Goal: Information Seeking & Learning: Check status

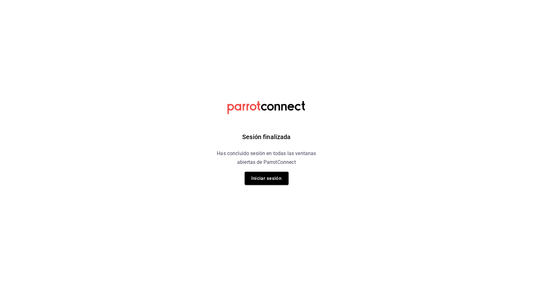
click at [270, 169] on div "Sesión finalizada Has concluido sesión en todas las ventanas abiertas de Parrot…" at bounding box center [266, 143] width 158 height 286
click at [272, 179] on button "Iniciar sesión" at bounding box center [267, 178] width 44 height 13
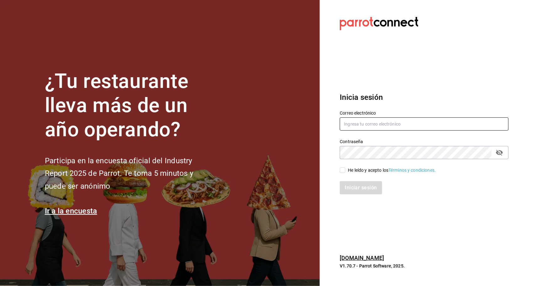
type input "adrian.cardenas@cafetseek.onmicrosoft.com"
click at [272, 179] on section "¿Tu restaurante lleva más de un año operando? Participa en la encuesta oficial …" at bounding box center [160, 143] width 320 height 286
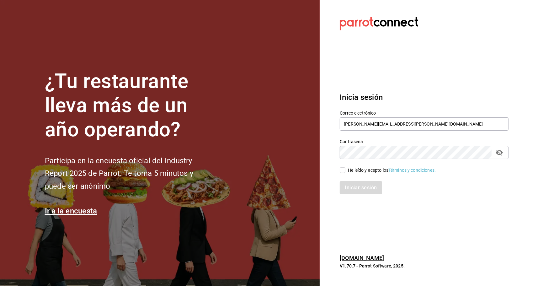
drag, startPoint x: 272, startPoint y: 179, endPoint x: 260, endPoint y: 175, distance: 12.5
click at [260, 175] on section "¿Tu restaurante lleva más de un año operando? Participa en la encuesta oficial …" at bounding box center [160, 143] width 320 height 286
click at [263, 179] on section "¿Tu restaurante lleva más de un año operando? Participa en la encuesta oficial …" at bounding box center [160, 143] width 320 height 286
type input "adrian.cardenas@cafetseek.onmicrosoft.com"
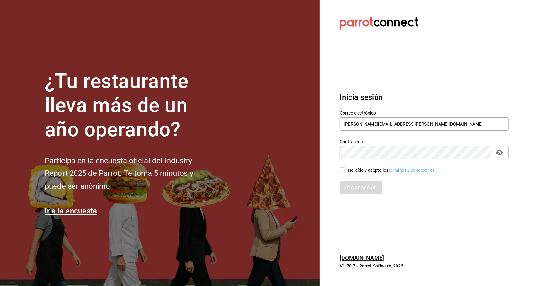
click at [343, 169] on input "He leído y acepto los Términos y condiciones." at bounding box center [343, 170] width 6 height 6
checkbox input "true"
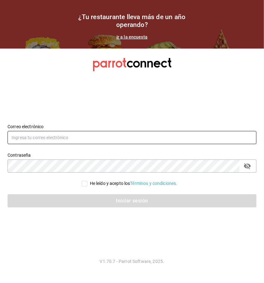
type input "[PERSON_NAME][EMAIL_ADDRESS][PERSON_NAME][DOMAIN_NAME]"
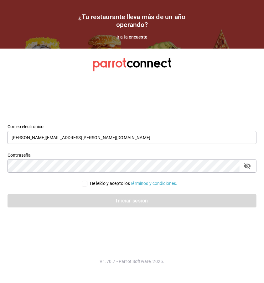
click at [84, 183] on input "He leído y acepto los Términos y condiciones." at bounding box center [85, 184] width 6 height 6
checkbox input "true"
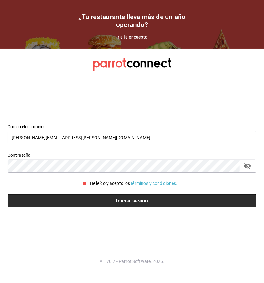
click at [88, 197] on button "Iniciar sesión" at bounding box center [132, 200] width 249 height 13
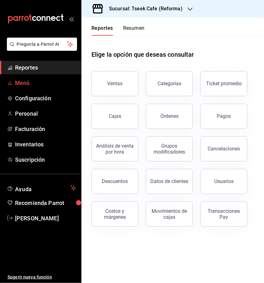
click at [45, 86] on span "Menú" at bounding box center [45, 83] width 61 height 8
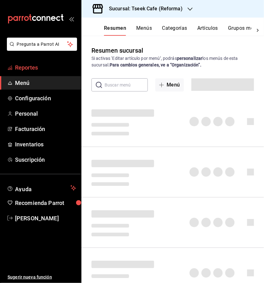
click at [53, 67] on span "Reportes" at bounding box center [45, 67] width 61 height 8
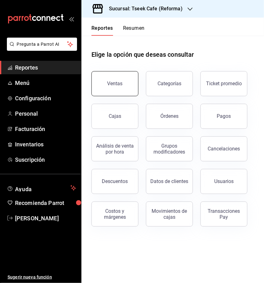
click at [119, 74] on button "Ventas" at bounding box center [115, 83] width 47 height 25
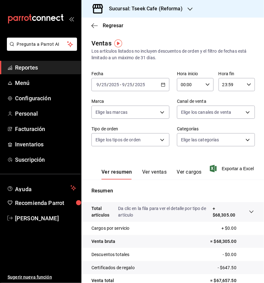
click at [163, 86] on \(Stroke\) "button" at bounding box center [164, 84] width 4 height 3
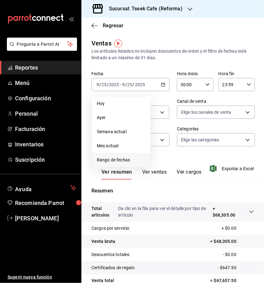
click at [121, 159] on span "Rango de fechas" at bounding box center [121, 160] width 49 height 7
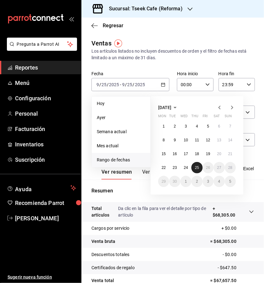
click at [199, 168] on button "25" at bounding box center [197, 167] width 11 height 11
click at [220, 109] on icon "button" at bounding box center [220, 108] width 2 height 4
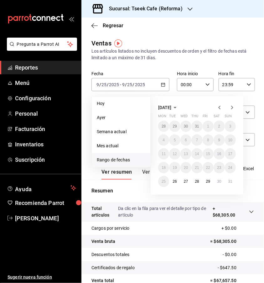
click at [202, 95] on div "August 2025 Mon Tue Wed Thu Fri Sat Sun 28 29 30 31 1 2 3 4 5 6 7 8 9 10 11 12 …" at bounding box center [206, 143] width 110 height 104
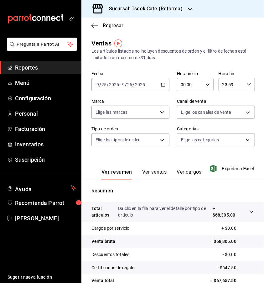
click at [163, 87] on icon "button" at bounding box center [163, 84] width 4 height 4
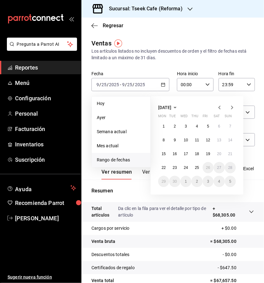
click at [219, 106] on icon "button" at bounding box center [220, 108] width 8 height 8
click at [164, 181] on abbr "25" at bounding box center [164, 181] width 4 height 4
click at [218, 183] on abbr "30" at bounding box center [219, 181] width 4 height 4
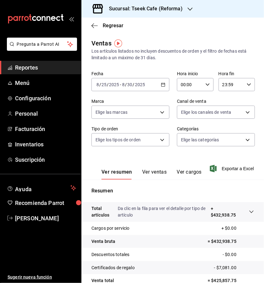
click at [155, 174] on button "Ver ventas" at bounding box center [154, 174] width 25 height 11
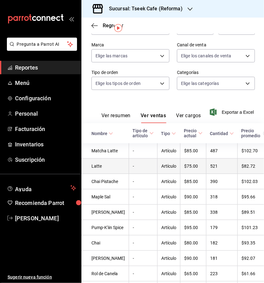
scroll to position [63, 0]
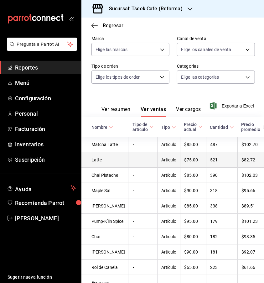
click at [100, 168] on td "Latte" at bounding box center [106, 159] width 48 height 15
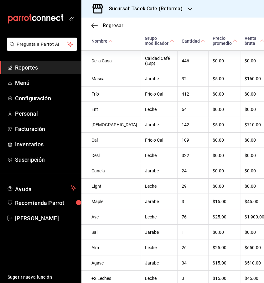
scroll to position [174, 0]
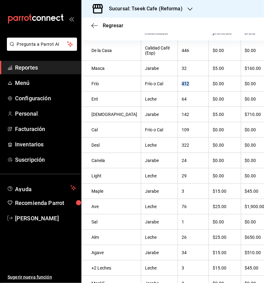
drag, startPoint x: 162, startPoint y: 84, endPoint x: 168, endPoint y: 84, distance: 6.6
click at [178, 84] on th "412" at bounding box center [193, 83] width 31 height 15
drag, startPoint x: 168, startPoint y: 84, endPoint x: 150, endPoint y: 85, distance: 18.5
click at [150, 85] on th "Frío o Cal" at bounding box center [159, 83] width 37 height 15
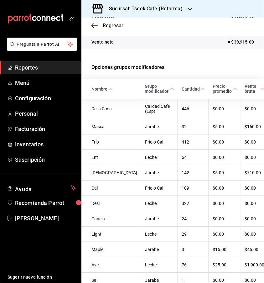
scroll to position [111, 0]
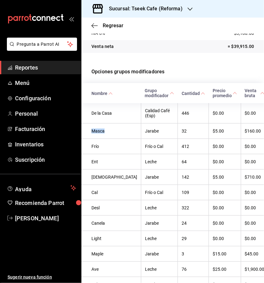
drag, startPoint x: 92, startPoint y: 133, endPoint x: 105, endPoint y: 133, distance: 12.9
click at [105, 133] on th "Masca" at bounding box center [112, 131] width 60 height 15
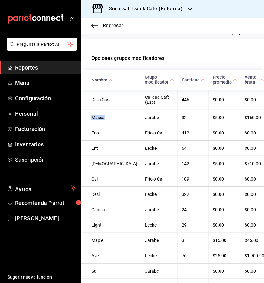
scroll to position [142, 0]
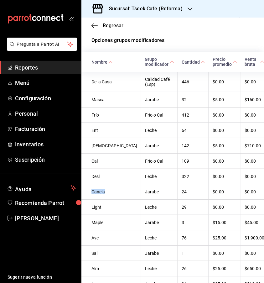
drag, startPoint x: 93, startPoint y: 193, endPoint x: 109, endPoint y: 192, distance: 17.0
click at [109, 192] on th "Canela" at bounding box center [112, 191] width 60 height 15
click at [95, 108] on th "Masca" at bounding box center [112, 99] width 60 height 15
click at [95, 103] on th "Masca" at bounding box center [112, 99] width 60 height 15
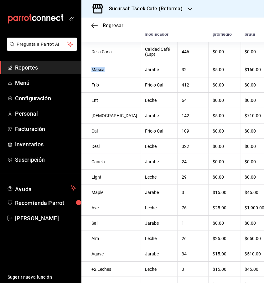
scroll to position [174, 0]
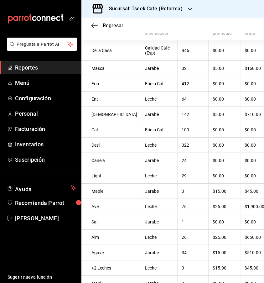
click at [97, 195] on th "Maple" at bounding box center [112, 191] width 60 height 15
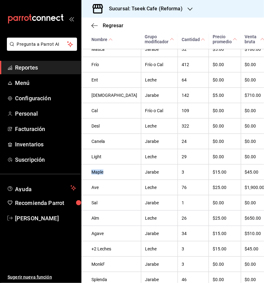
scroll to position [205, 0]
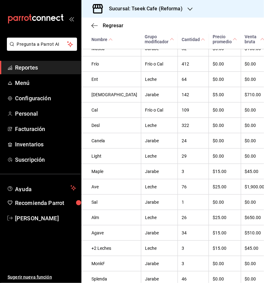
click at [95, 203] on th "Sal" at bounding box center [112, 202] width 60 height 15
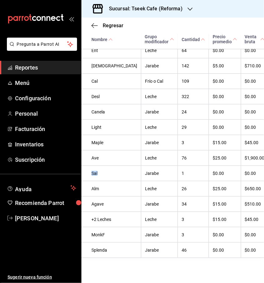
scroll to position [237, 0]
click at [100, 204] on th "Agave" at bounding box center [112, 204] width 60 height 15
click at [99, 204] on th "Agave" at bounding box center [112, 204] width 60 height 15
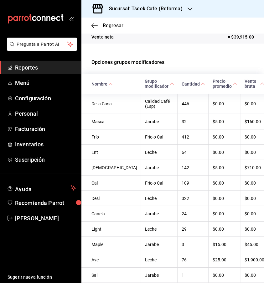
scroll to position [111, 0]
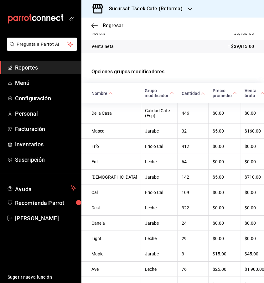
click at [147, 94] on span "Grupo modificador" at bounding box center [159, 93] width 29 height 10
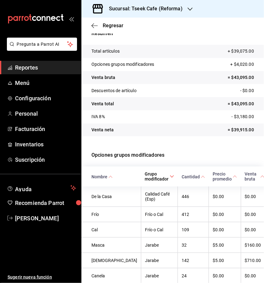
scroll to position [0, 0]
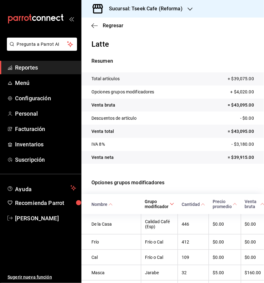
click at [148, 28] on div "Regresar" at bounding box center [173, 26] width 183 height 16
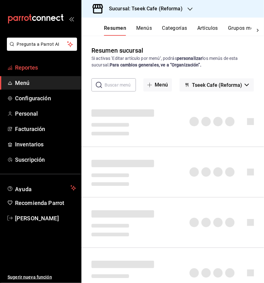
click at [44, 65] on span "Reportes" at bounding box center [45, 67] width 61 height 8
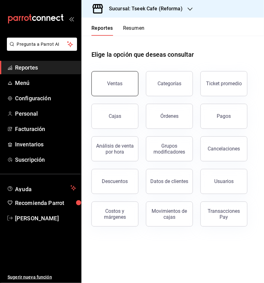
click at [113, 84] on div "Ventas" at bounding box center [115, 84] width 15 height 6
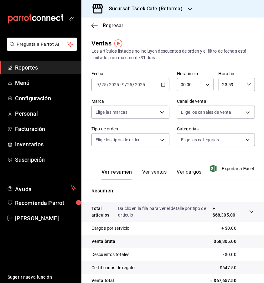
click at [50, 66] on span "Reportes" at bounding box center [45, 67] width 61 height 8
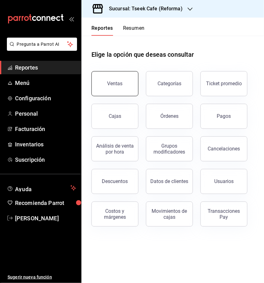
click at [110, 82] on div "Ventas" at bounding box center [115, 84] width 15 height 6
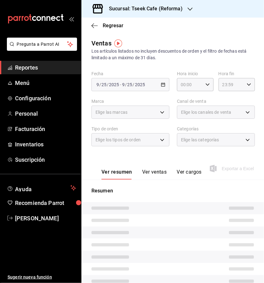
click at [172, 13] on div "Sucursal: Tseek Cafe (Reforma)" at bounding box center [141, 9] width 109 height 18
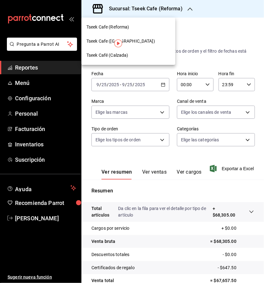
click at [229, 28] on div at bounding box center [132, 141] width 264 height 283
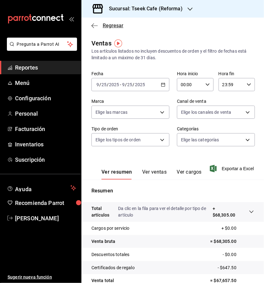
click at [98, 25] on span "Regresar" at bounding box center [108, 26] width 32 height 6
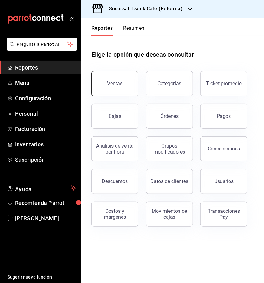
click at [126, 77] on button "Ventas" at bounding box center [115, 83] width 47 height 25
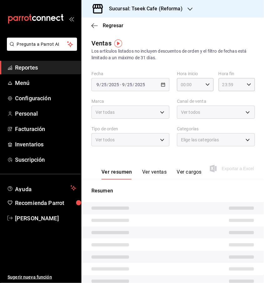
click at [169, 2] on div "Sucursal: Tseek Cafe (Reforma)" at bounding box center [141, 9] width 109 height 18
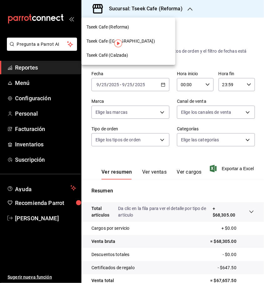
click at [136, 52] on div "Tseek Café (Calzada)" at bounding box center [129, 55] width 84 height 7
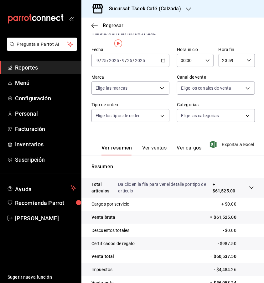
scroll to position [58, 0]
